Goal: Transaction & Acquisition: Obtain resource

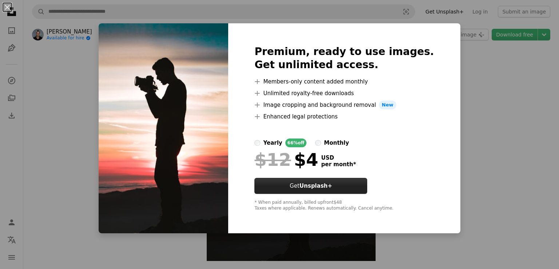
click at [320, 189] on strong "Unsplash+" at bounding box center [316, 185] width 33 height 7
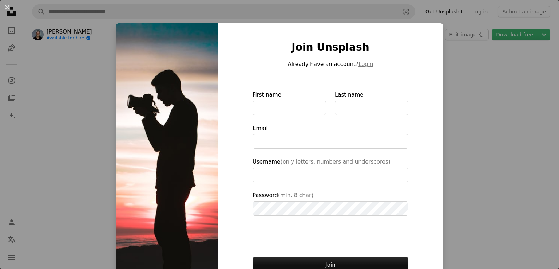
click at [165, 177] on img at bounding box center [167, 164] width 102 height 283
type input "**********"
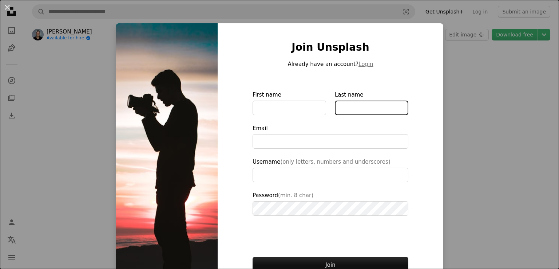
click at [358, 110] on input "Last name" at bounding box center [372, 108] width 74 height 15
click at [540, 32] on div "An X shape Join Unsplash Already have an account? Login First name Last name Em…" at bounding box center [279, 134] width 559 height 269
click at [540, 32] on icon "Chevron down" at bounding box center [545, 34] width 12 height 9
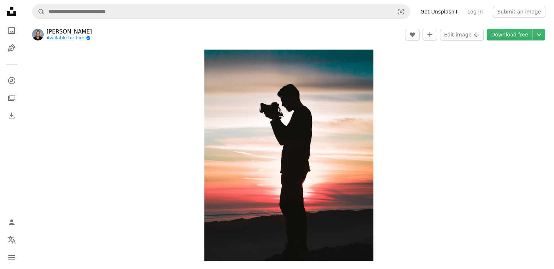
click at [540, 32] on icon "Chevron down" at bounding box center [539, 34] width 12 height 9
click at [7, 34] on link "A photo" at bounding box center [11, 30] width 15 height 15
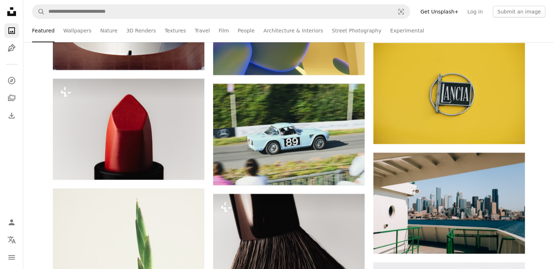
scroll to position [2704, 0]
